Goal: Task Accomplishment & Management: Manage account settings

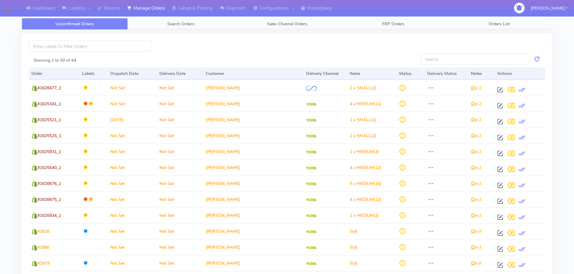
scroll to position [30, 0]
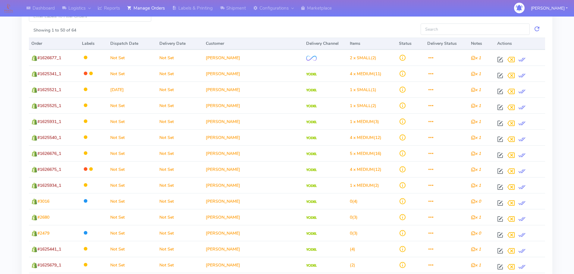
click at [316, 20] on div at bounding box center [287, 16] width 263 height 11
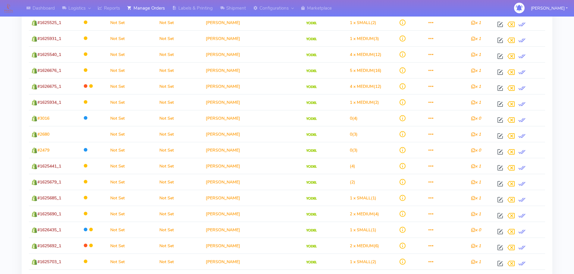
scroll to position [0, 0]
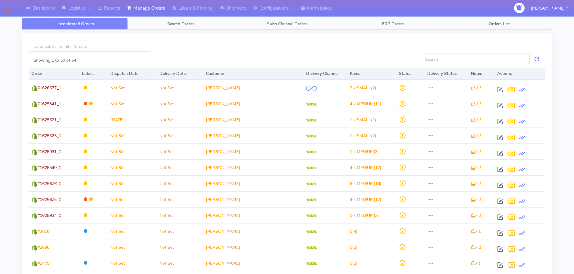
click at [322, 47] on div at bounding box center [287, 46] width 263 height 11
click at [284, 42] on div at bounding box center [287, 46] width 263 height 11
click at [278, 51] on div at bounding box center [287, 46] width 263 height 11
click at [109, 48] on input at bounding box center [90, 46] width 122 height 11
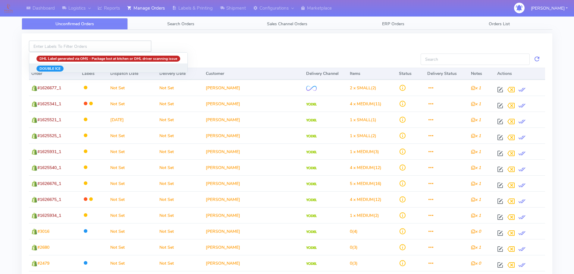
scroll to position [181, 0]
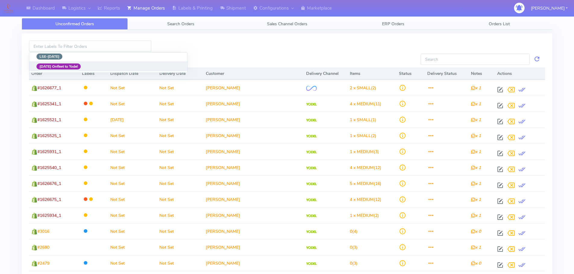
click at [129, 66] on button "[DATE] Onfleet to Yodel" at bounding box center [108, 66] width 158 height 10
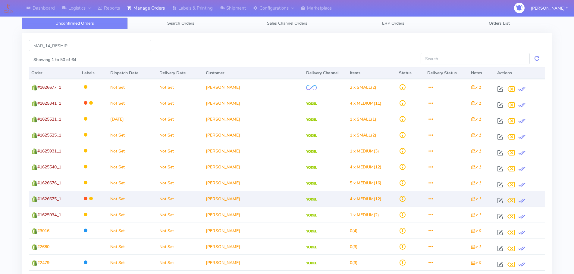
scroll to position [0, 0]
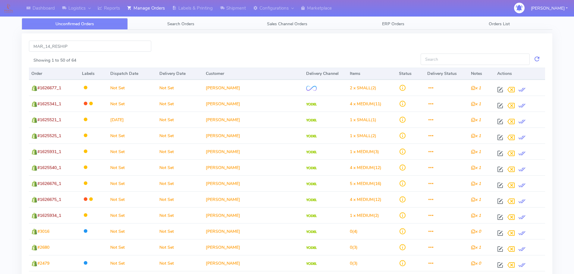
click at [204, 56] on div "Showing 1 to 50 of 64" at bounding box center [222, 60] width 387 height 12
click at [123, 46] on input "MAR_14_RESHIP" at bounding box center [90, 46] width 122 height 11
click at [87, 59] on button "[DATE] Onfleet to Yodel" at bounding box center [58, 59] width 59 height 10
click at [140, 42] on input "MAR_14_RESHIP" at bounding box center [90, 46] width 122 height 11
click at [147, 45] on input "MAR_14_RESHIP" at bounding box center [90, 46] width 122 height 11
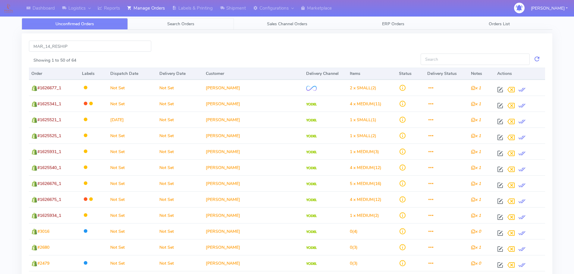
click at [178, 26] on span "Search Orders" at bounding box center [180, 24] width 27 height 6
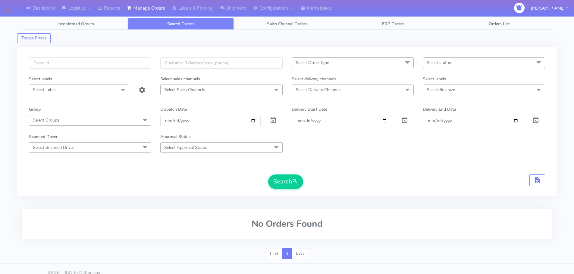
click at [89, 24] on span "Unconfirmed Orders" at bounding box center [74, 24] width 39 height 6
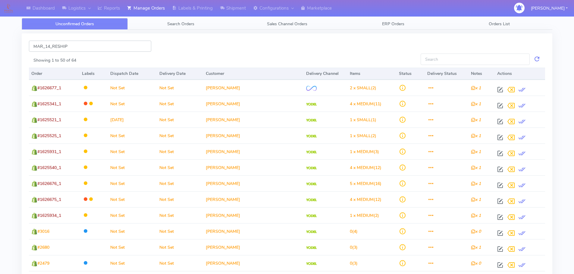
click at [114, 45] on input "MAR_14_RESHIP" at bounding box center [90, 46] width 122 height 11
type input "M"
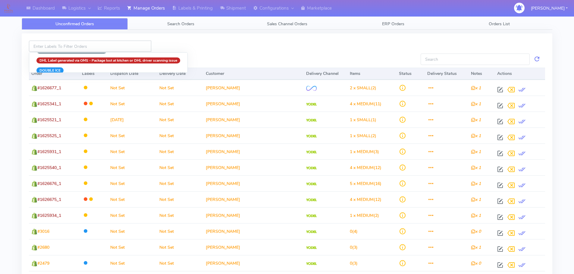
scroll to position [72, 0]
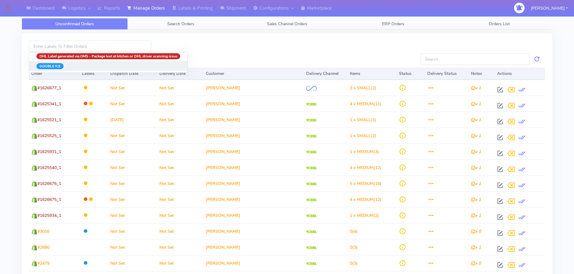
click at [55, 66] on strong "DOUBLE ICE" at bounding box center [49, 66] width 21 height 5
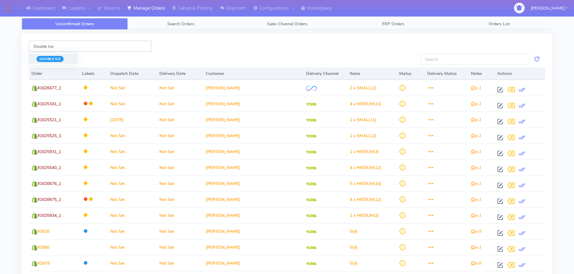
click at [136, 47] on input "Double Ice" at bounding box center [90, 46] width 122 height 11
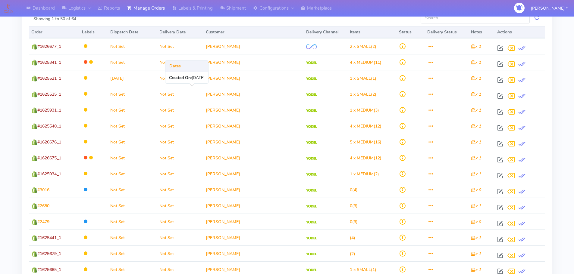
scroll to position [0, 0]
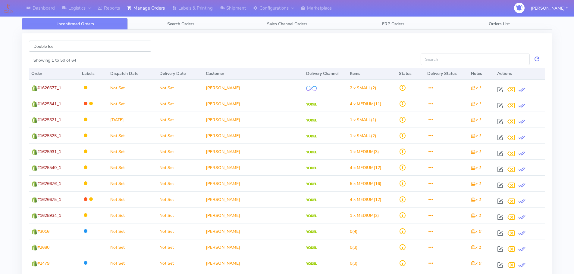
click at [144, 44] on input "Double Ice" at bounding box center [90, 46] width 122 height 11
type input "D"
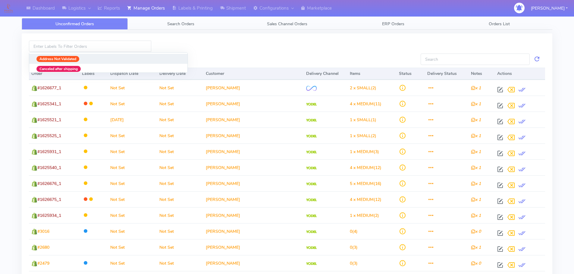
click at [73, 58] on strong "Address Not Validated" at bounding box center [57, 59] width 37 height 5
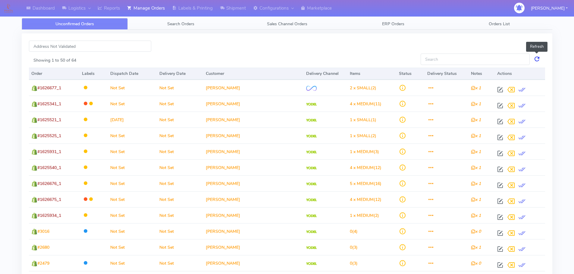
click at [538, 60] on link at bounding box center [536, 59] width 7 height 11
click at [138, 48] on input "Address Not Validated" at bounding box center [90, 46] width 122 height 11
type input "A"
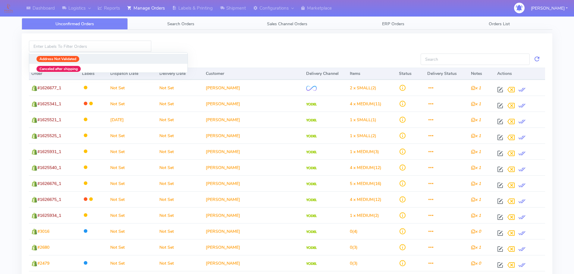
click at [234, 41] on div at bounding box center [287, 46] width 263 height 11
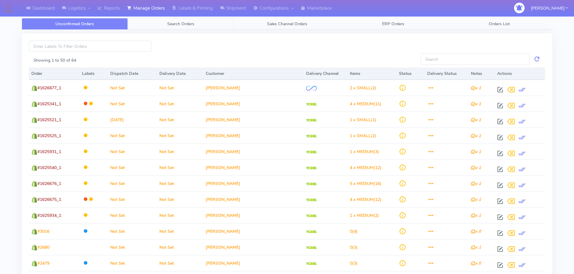
click at [190, 24] on span "Search Orders" at bounding box center [180, 24] width 27 height 6
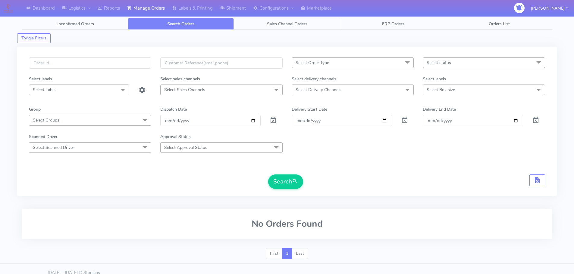
click at [276, 22] on span "Sales Channel Orders" at bounding box center [287, 24] width 40 height 6
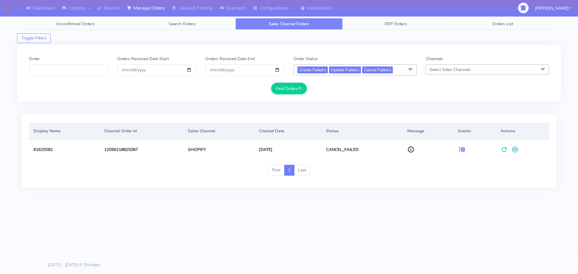
click at [395, 26] on span "ERP Orders" at bounding box center [396, 24] width 22 height 6
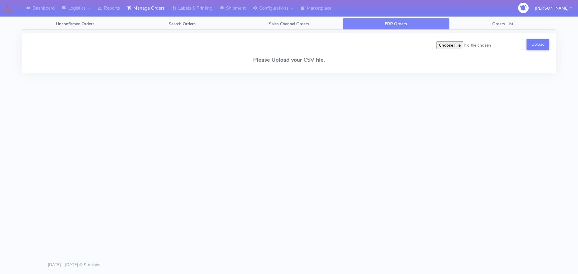
click at [513, 24] on span "Orders List" at bounding box center [502, 24] width 21 height 6
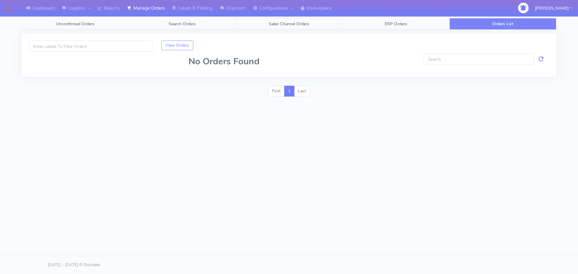
click at [285, 27] on link "Sales Channel Orders" at bounding box center [289, 24] width 107 height 12
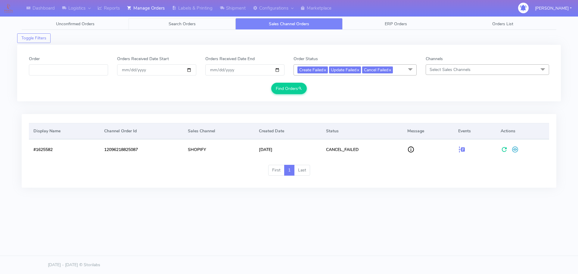
click at [181, 23] on span "Search Orders" at bounding box center [182, 24] width 27 height 6
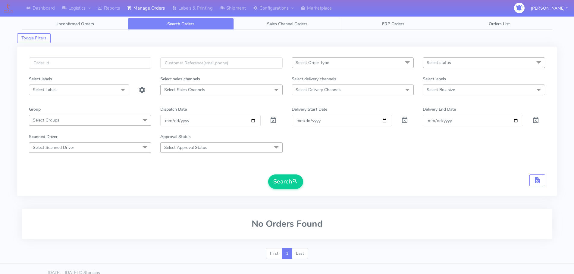
click at [299, 24] on span "Sales Channel Orders" at bounding box center [287, 24] width 40 height 6
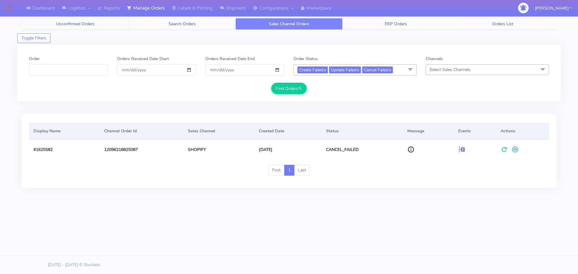
click at [79, 26] on span "Unconfirmed Orders" at bounding box center [75, 24] width 39 height 6
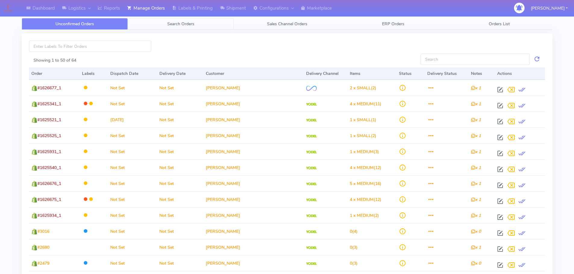
click at [173, 22] on span "Search Orders" at bounding box center [180, 24] width 27 height 6
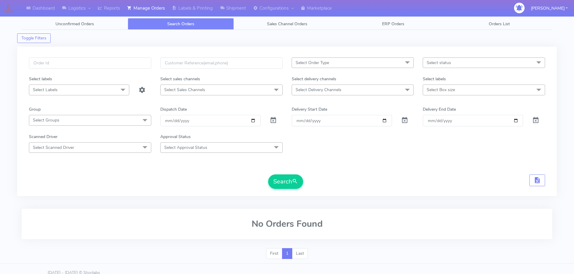
click at [122, 89] on span at bounding box center [123, 90] width 12 height 11
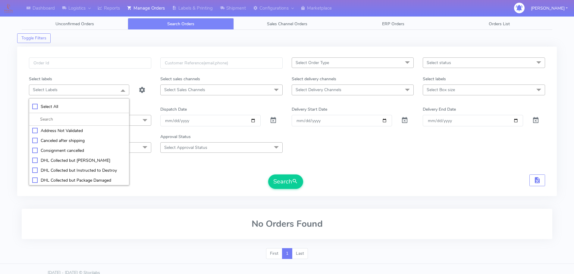
click at [35, 131] on div "Address Not Validated" at bounding box center [79, 131] width 94 height 6
checkbox input "true"
click at [276, 91] on span at bounding box center [276, 90] width 12 height 11
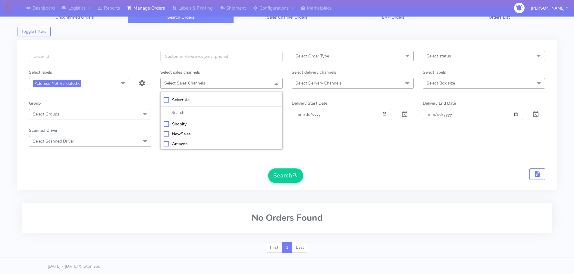
scroll to position [8, 0]
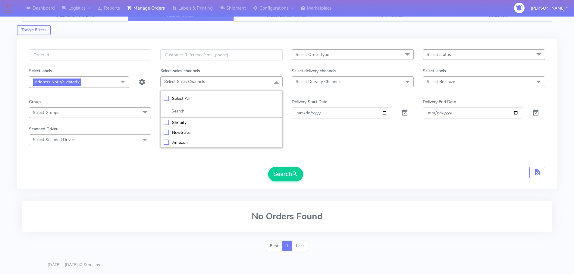
click at [407, 80] on span at bounding box center [407, 81] width 12 height 11
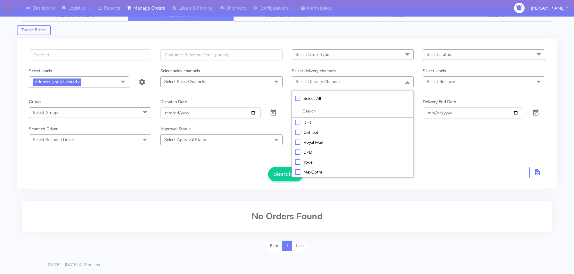
click at [311, 133] on div "OnFleet" at bounding box center [353, 133] width 116 height 6
checkbox input "true"
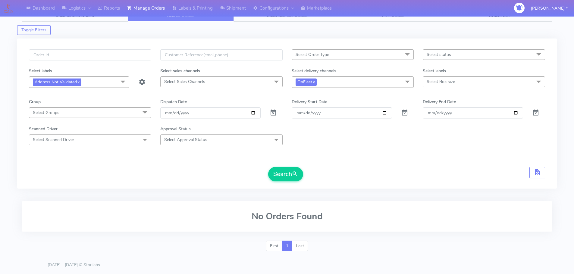
click at [368, 184] on div "Select Order Type Select All MEALS ATAVI One Off Pasta Club Gift Kit Event Unkn…" at bounding box center [286, 117] width 525 height 136
click at [284, 173] on button "Search" at bounding box center [285, 174] width 35 height 14
click at [44, 8] on link "Dashboard" at bounding box center [41, 8] width 36 height 17
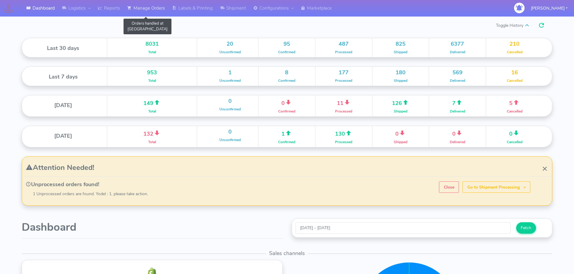
click at [151, 6] on link "Manage Orders" at bounding box center [145, 8] width 45 height 17
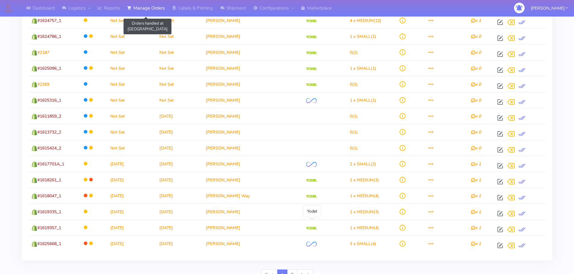
scroll to position [655, 0]
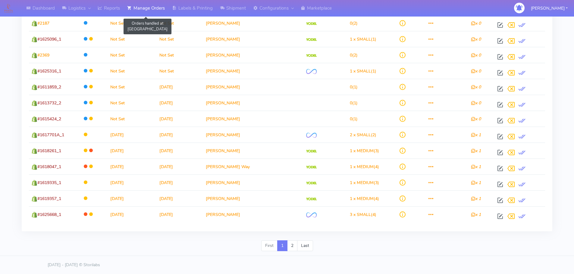
click at [352, 249] on div "First 1 2 Last" at bounding box center [286, 249] width 539 height 16
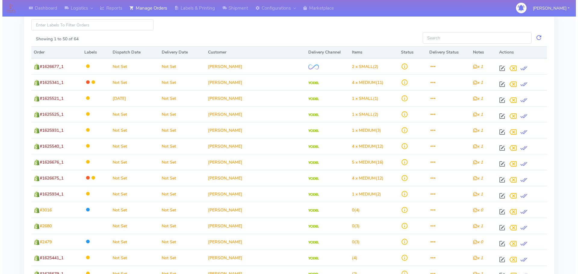
scroll to position [0, 0]
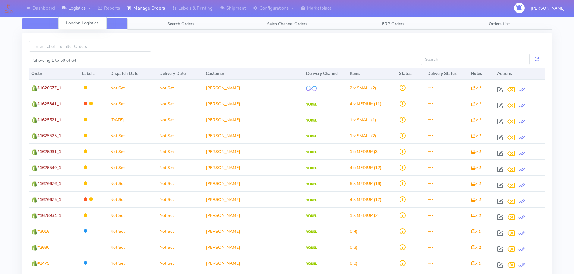
click at [72, 8] on link "Logistics" at bounding box center [76, 8] width 36 height 17
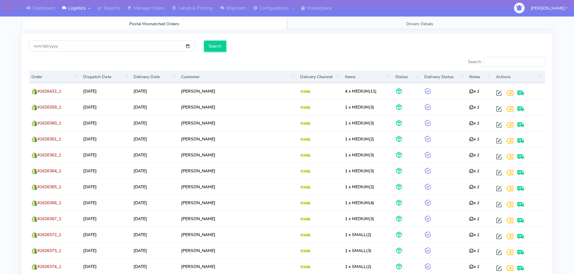
click at [429, 24] on span "Drivers Details" at bounding box center [419, 24] width 27 height 6
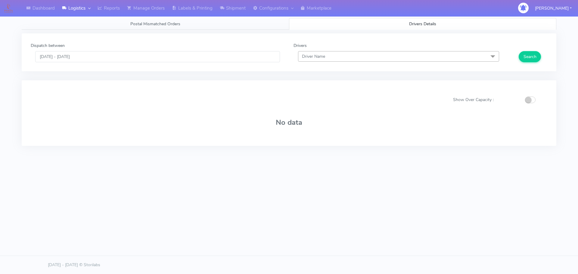
click at [492, 57] on span at bounding box center [493, 56] width 12 height 11
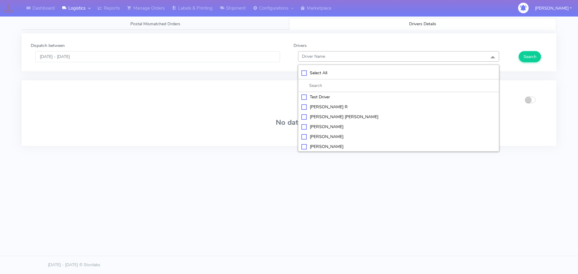
click at [336, 126] on div "[PERSON_NAME]" at bounding box center [398, 127] width 195 height 6
checkbox input "true"
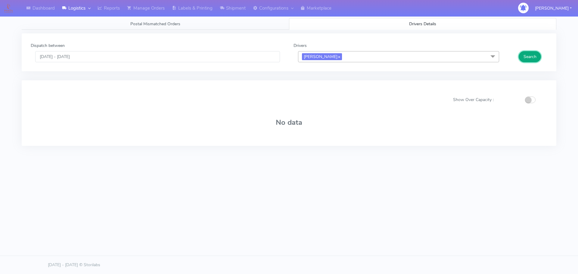
click at [532, 55] on button "Search" at bounding box center [530, 56] width 22 height 11
click at [491, 57] on span at bounding box center [493, 56] width 12 height 11
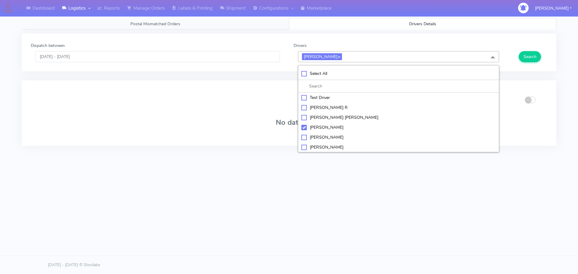
click at [305, 116] on div "[PERSON_NAME] [PERSON_NAME]" at bounding box center [398, 117] width 195 height 6
checkbox input "true"
click at [303, 135] on div "[PERSON_NAME]" at bounding box center [398, 137] width 195 height 6
checkbox input "true"
click at [305, 148] on div "[PERSON_NAME]" at bounding box center [398, 147] width 195 height 6
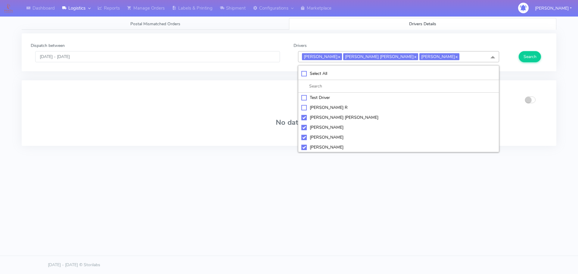
checkbox input "true"
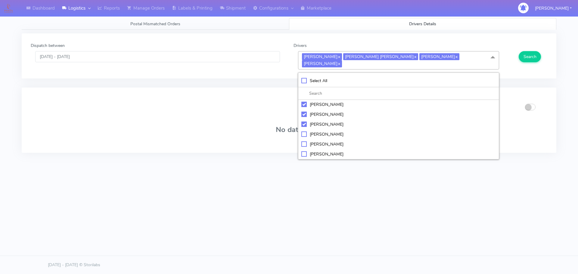
scroll to position [60, 0]
click at [305, 121] on div "[PERSON_NAME]" at bounding box center [398, 124] width 195 height 6
checkbox input "true"
click at [304, 131] on div "[PERSON_NAME]" at bounding box center [398, 134] width 195 height 6
checkbox input "true"
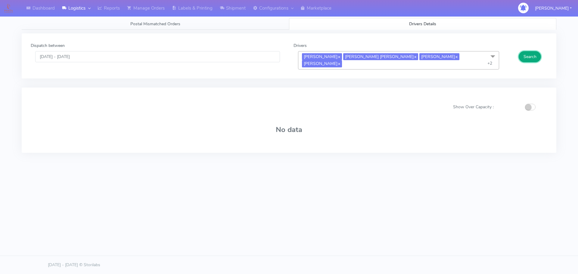
click at [529, 58] on button "Search" at bounding box center [530, 56] width 22 height 11
click at [269, 56] on input "[DATE] - [DATE]" at bounding box center [157, 56] width 245 height 11
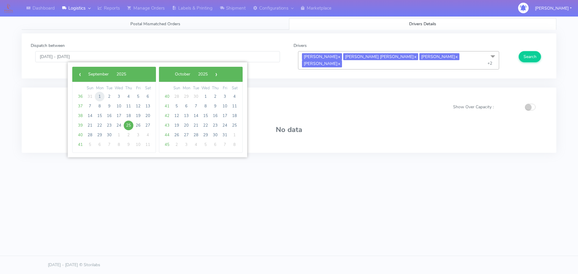
click at [100, 98] on span "1" at bounding box center [100, 97] width 10 height 10
click at [130, 125] on span "25" at bounding box center [129, 126] width 10 height 10
type input "[DATE] - [DATE]"
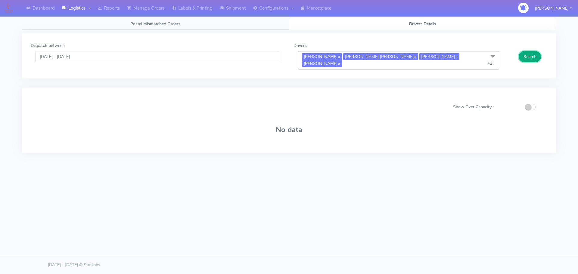
click at [533, 55] on button "Search" at bounding box center [530, 56] width 22 height 11
click at [493, 55] on span at bounding box center [493, 56] width 12 height 11
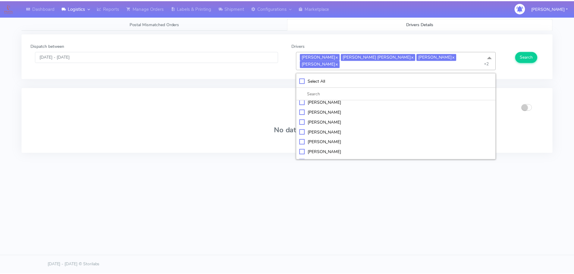
scroll to position [279, 0]
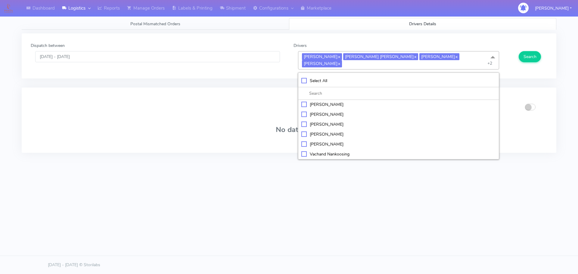
click at [305, 121] on div "[PERSON_NAME]" at bounding box center [398, 124] width 195 height 6
checkbox input "true"
click at [305, 111] on div "[PERSON_NAME]" at bounding box center [398, 114] width 195 height 6
checkbox input "true"
click at [306, 101] on div "[PERSON_NAME]" at bounding box center [398, 104] width 195 height 6
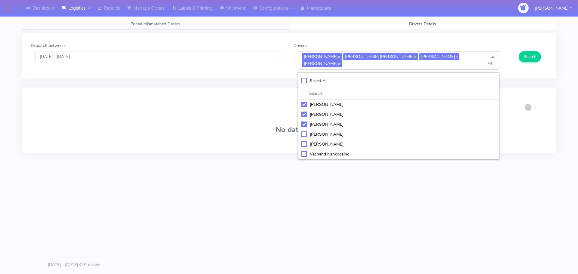
checkbox input "true"
click at [304, 141] on div "[PERSON_NAME]" at bounding box center [398, 144] width 195 height 6
checkbox input "true"
click at [304, 131] on div "[PERSON_NAME]" at bounding box center [398, 134] width 195 height 6
checkbox input "true"
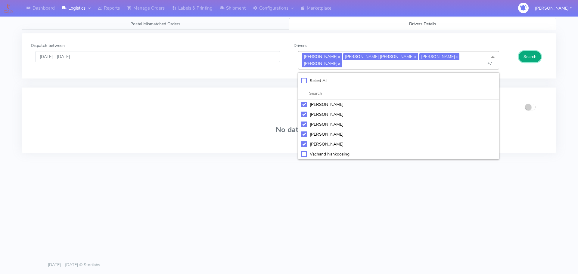
click at [528, 56] on button "Search" at bounding box center [530, 56] width 22 height 11
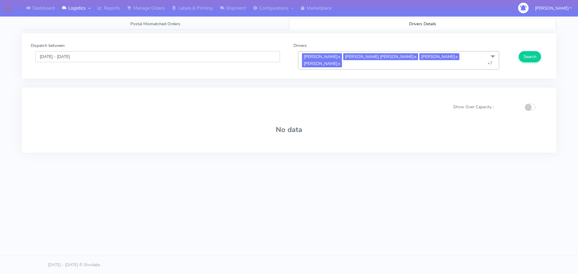
click at [272, 58] on input "[DATE] - [DATE]" at bounding box center [157, 56] width 245 height 11
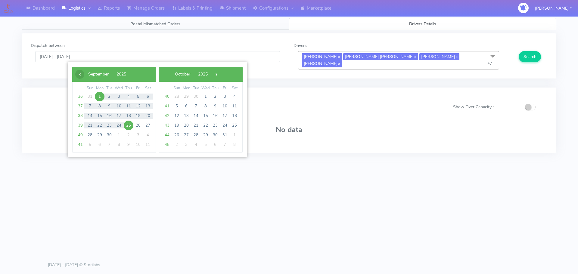
click at [80, 73] on span "‹" at bounding box center [79, 74] width 9 height 9
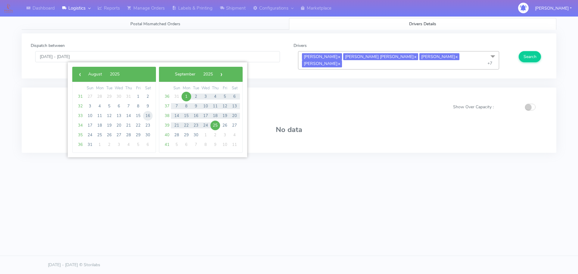
click at [148, 123] on tbody "31 27 28 29 30 31 1 2 32 3 4 5 6 7 8 9 33 10 11 12 13 14 15 16 34 17 18 19 20 2…" at bounding box center [114, 121] width 77 height 58
click at [139, 108] on span "8" at bounding box center [138, 106] width 10 height 10
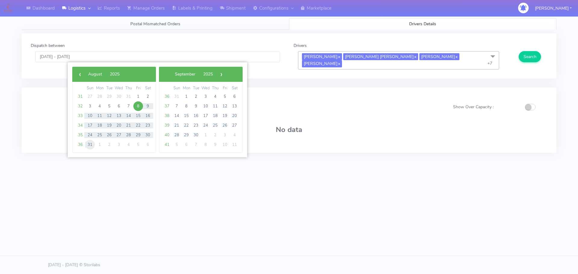
drag, startPoint x: 139, startPoint y: 107, endPoint x: 90, endPoint y: 146, distance: 62.6
click at [90, 146] on tbody "31 27 28 29 30 31 1 2 32 3 4 5 6 7 8 9 33 10 11 12 13 14 15 16 34 17 18 19 20 2…" at bounding box center [114, 121] width 77 height 58
click at [91, 145] on span "31" at bounding box center [90, 145] width 10 height 10
type input "[DATE] - [DATE]"
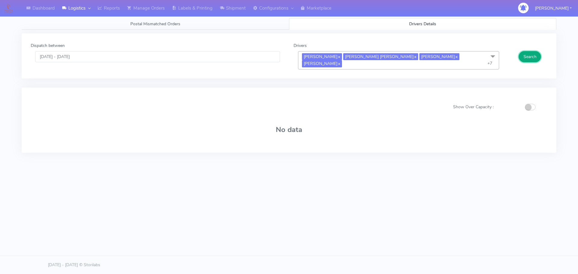
click at [528, 56] on button "Search" at bounding box center [530, 56] width 22 height 11
click at [533, 104] on button "button" at bounding box center [530, 107] width 11 height 7
click at [531, 57] on button "Search" at bounding box center [530, 56] width 22 height 11
click at [527, 104] on button "button" at bounding box center [530, 107] width 11 height 7
click at [530, 58] on button "Search" at bounding box center [530, 56] width 22 height 11
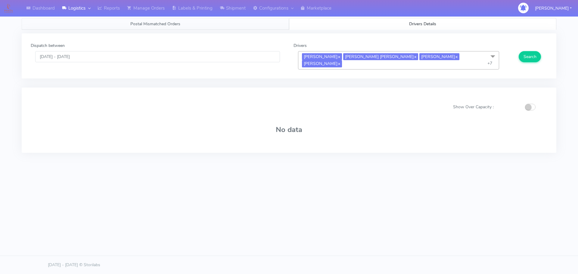
click at [176, 23] on span "Postal Mismatched Orders" at bounding box center [155, 24] width 50 height 6
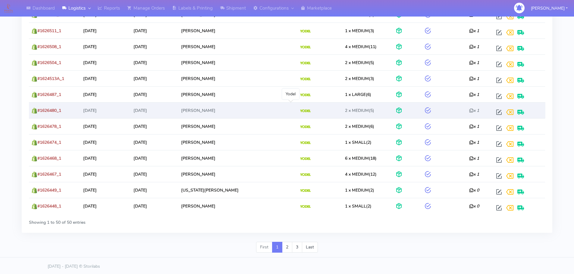
scroll to position [669, 0]
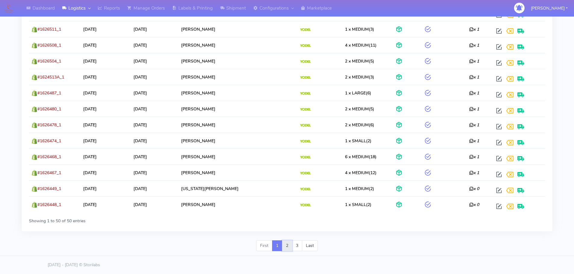
click at [288, 247] on link "2" at bounding box center [287, 246] width 10 height 11
click at [299, 248] on link "3" at bounding box center [297, 246] width 10 height 11
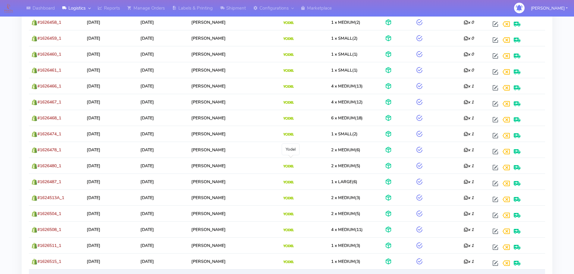
scroll to position [301, 0]
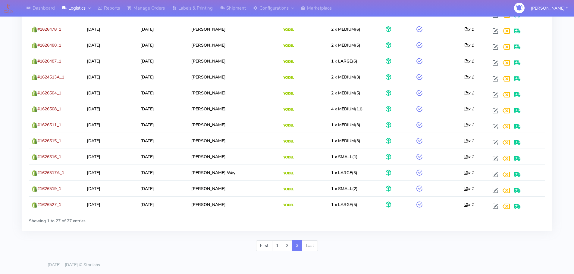
click at [311, 246] on li "Last" at bounding box center [310, 246] width 16 height 11
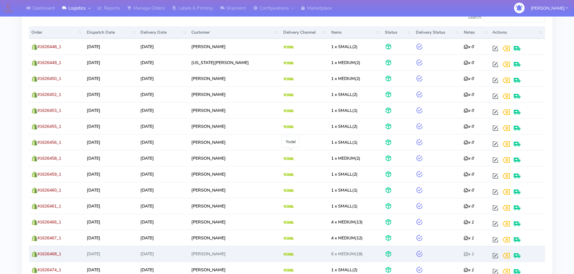
scroll to position [0, 0]
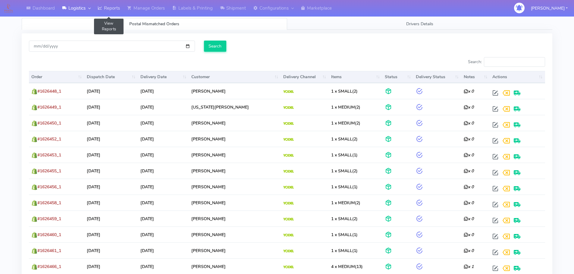
click at [114, 8] on link "Reports" at bounding box center [109, 8] width 30 height 17
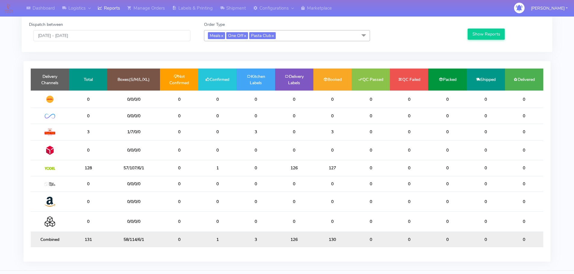
scroll to position [30, 0]
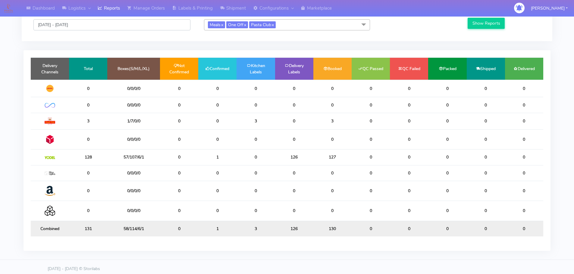
click at [139, 26] on input "[DATE] - [DATE]" at bounding box center [111, 24] width 157 height 11
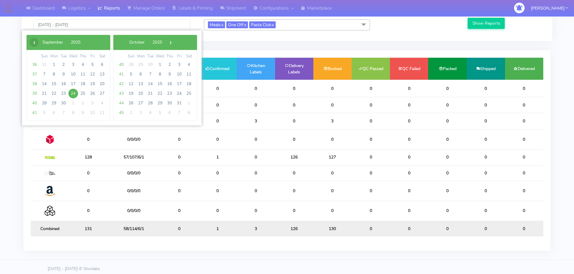
click at [33, 42] on span "‹" at bounding box center [34, 42] width 9 height 9
drag, startPoint x: 87, startPoint y: 62, endPoint x: 97, endPoint y: 65, distance: 10.4
click at [100, 66] on tr "31 27 28 29 30 31 1 2" at bounding box center [68, 65] width 77 height 10
click at [92, 66] on span "1" at bounding box center [93, 65] width 10 height 10
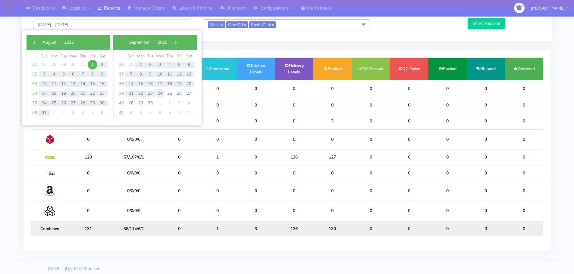
drag, startPoint x: 93, startPoint y: 64, endPoint x: 161, endPoint y: 95, distance: 74.0
click at [161, 95] on div "‹ ​ August ​ 2025 ​ › Sun Mon Tue Wed Thu Fri Sat 31 27 28 29 30 31 1 2 32 3 4 …" at bounding box center [112, 78] width 170 height 86
click at [161, 95] on span "24" at bounding box center [160, 94] width 10 height 10
type input "[DATE] - [DATE]"
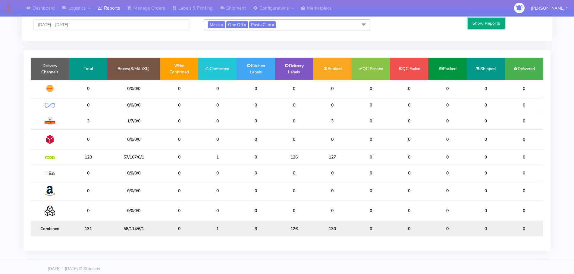
click at [483, 24] on button "Show Reports" at bounding box center [485, 23] width 37 height 11
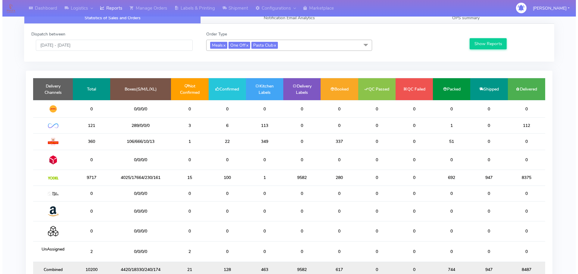
scroll to position [0, 0]
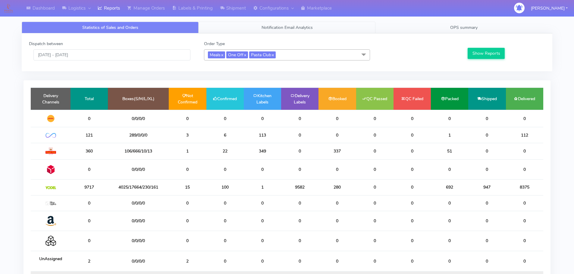
click at [273, 28] on span "Notification Email Analytics" at bounding box center [286, 28] width 51 height 6
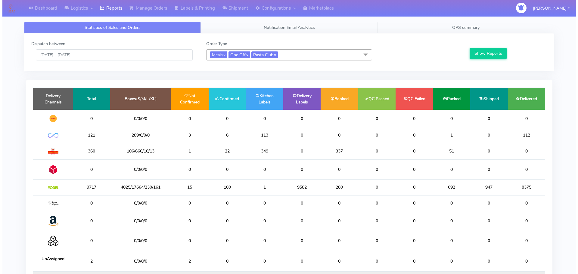
scroll to position [145, 261]
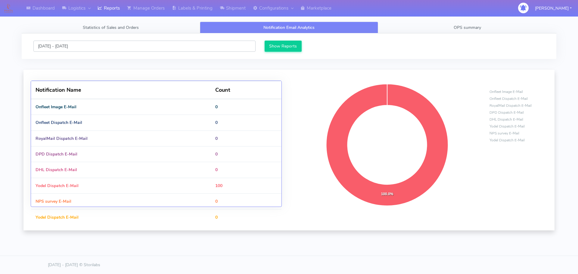
click at [203, 47] on input "[DATE] - [DATE]" at bounding box center [144, 46] width 222 height 11
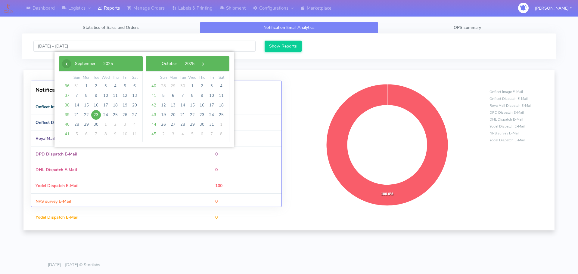
click at [65, 64] on span "‹" at bounding box center [66, 63] width 9 height 9
click at [125, 87] on span "1" at bounding box center [125, 86] width 10 height 10
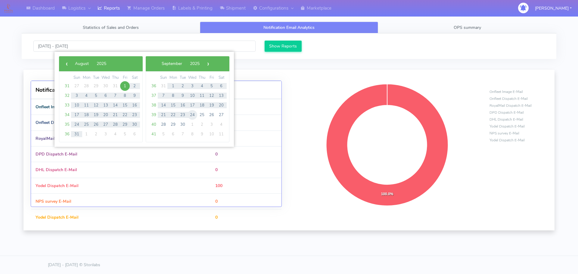
drag, startPoint x: 125, startPoint y: 87, endPoint x: 190, endPoint y: 114, distance: 69.8
click at [190, 114] on div "‹ ​ August ​ 2025 ​ › Sun Mon Tue Wed Thu Fri Sat 31 27 28 29 30 31 1 2 32 3 4 …" at bounding box center [144, 99] width 170 height 86
click at [190, 114] on span "24" at bounding box center [193, 115] width 10 height 10
type input "[DATE] - [DATE]"
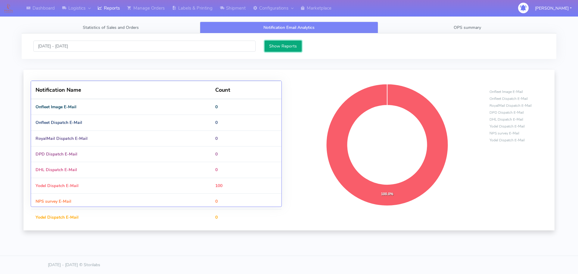
click at [279, 48] on button "Show Reports" at bounding box center [283, 46] width 37 height 11
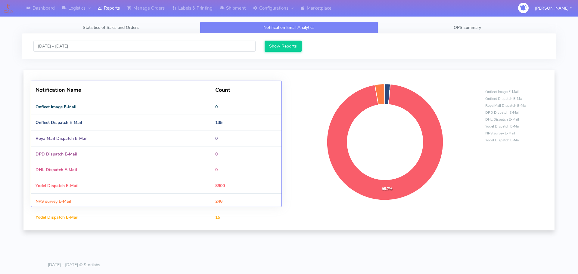
click at [470, 26] on span "OPS summary" at bounding box center [467, 28] width 27 height 6
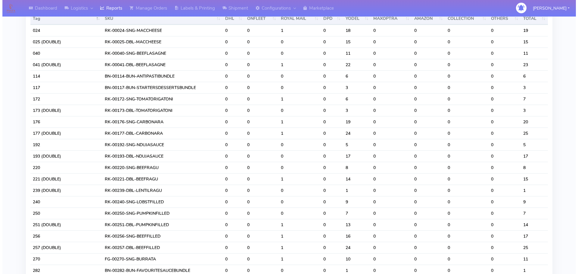
scroll to position [0, 0]
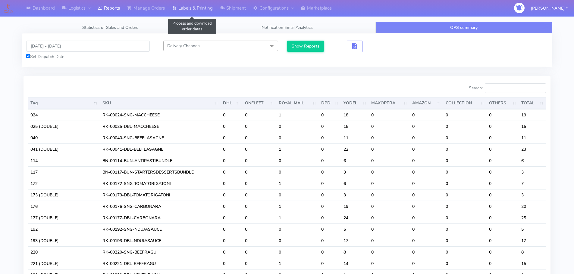
click at [200, 9] on link "Labels & Printing" at bounding box center [192, 8] width 48 height 17
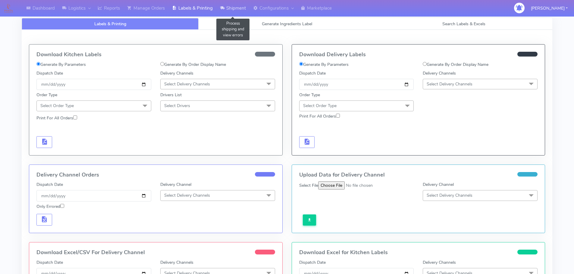
click at [233, 8] on link "Shipment" at bounding box center [232, 8] width 33 height 17
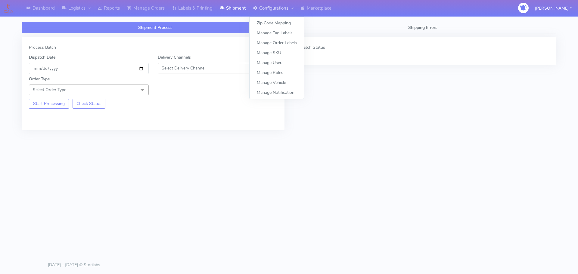
click at [277, 9] on link "Configurations" at bounding box center [273, 8] width 48 height 17
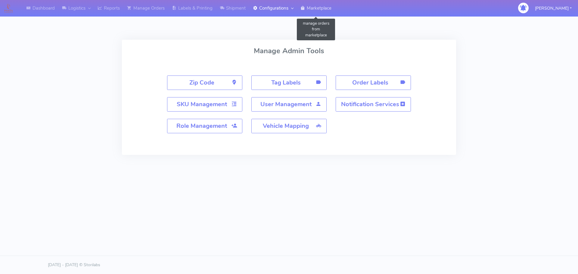
click at [329, 10] on link "Marketplace" at bounding box center [316, 8] width 38 height 17
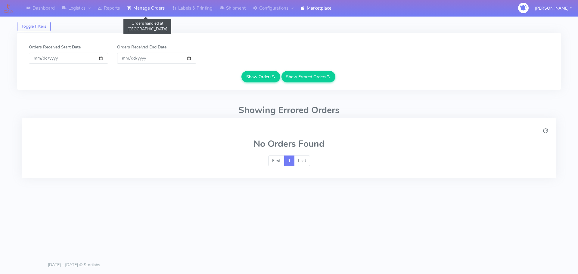
click at [148, 8] on link "Manage Orders" at bounding box center [145, 8] width 45 height 17
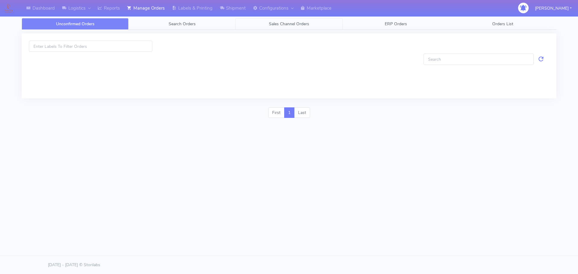
click at [300, 22] on span "Sales Channel Orders" at bounding box center [289, 24] width 40 height 6
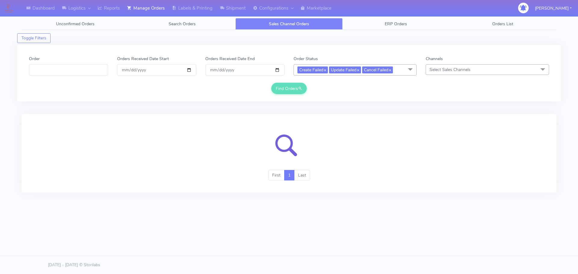
click at [541, 69] on span at bounding box center [543, 69] width 12 height 11
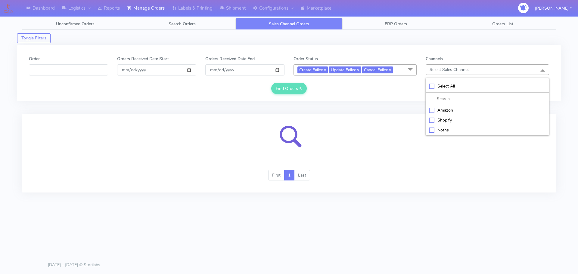
click at [442, 111] on div "Amazon" at bounding box center [487, 110] width 117 height 6
checkbox input "true"
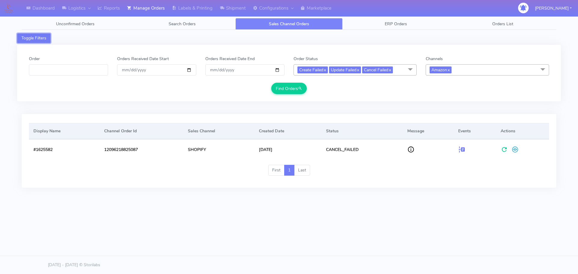
click at [40, 39] on button "Toggle Filters" at bounding box center [33, 38] width 33 height 10
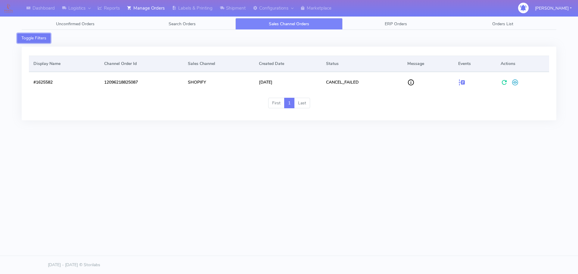
click at [40, 39] on button "Toggle Filters" at bounding box center [33, 38] width 33 height 10
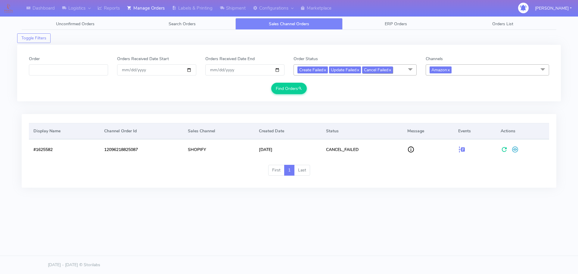
click at [391, 70] on link "x" at bounding box center [390, 70] width 3 height 6
click at [361, 69] on span "Update Failed x" at bounding box center [345, 70] width 32 height 7
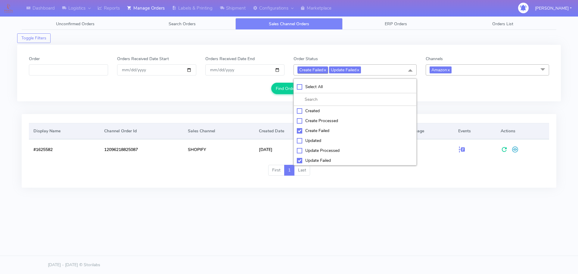
click at [326, 70] on link "x" at bounding box center [324, 70] width 3 height 6
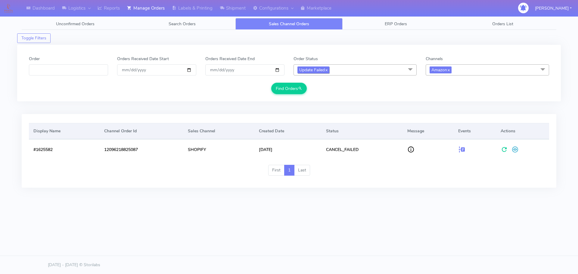
click at [328, 69] on link "x" at bounding box center [326, 70] width 3 height 6
click at [190, 70] on input "[DATE]" at bounding box center [156, 69] width 79 height 11
click at [232, 83] on div "Orders Received Date End [DATE]" at bounding box center [245, 69] width 88 height 27
click at [287, 89] on button "Find Orders" at bounding box center [289, 88] width 36 height 11
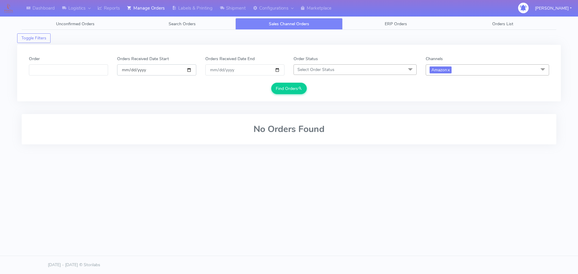
click at [153, 70] on input "[DATE]" at bounding box center [156, 69] width 79 height 11
click at [190, 69] on input "[DATE]" at bounding box center [156, 69] width 79 height 11
click at [284, 89] on button "Find Orders" at bounding box center [289, 88] width 36 height 11
click at [175, 69] on input "[DATE]" at bounding box center [156, 69] width 79 height 11
click at [189, 69] on input "[DATE]" at bounding box center [156, 69] width 79 height 11
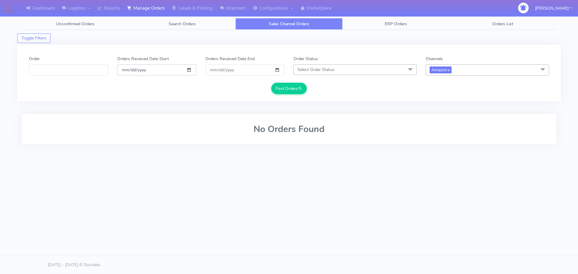
type input "[DATE]"
click at [285, 90] on button "Find Orders" at bounding box center [289, 88] width 36 height 11
click at [215, 91] on div "Find Orders" at bounding box center [289, 88] width 520 height 11
click at [403, 26] on span "ERP Orders" at bounding box center [396, 24] width 22 height 6
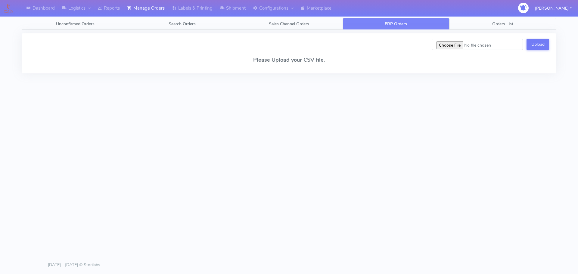
click at [501, 26] on span "Orders List" at bounding box center [502, 24] width 21 height 6
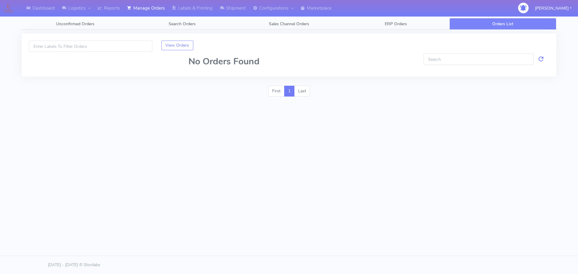
click at [327, 93] on div "First 1 Last" at bounding box center [289, 94] width 544 height 16
